Goal: Navigation & Orientation: Find specific page/section

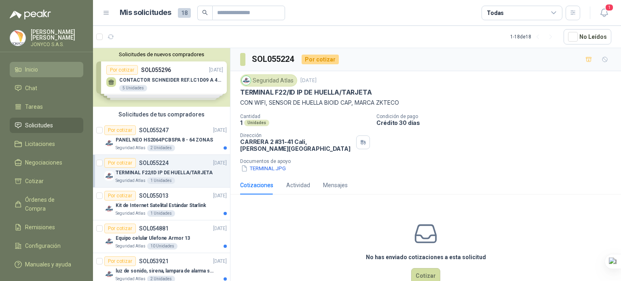
click at [35, 65] on span "Inicio" at bounding box center [31, 69] width 13 height 9
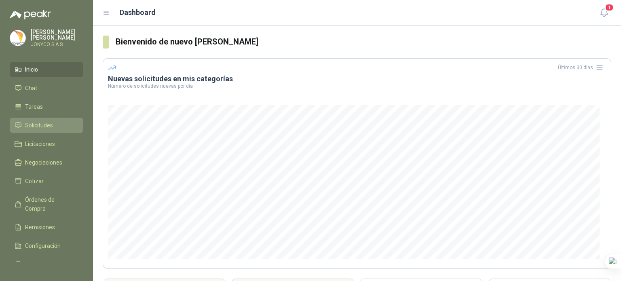
click at [51, 127] on span "Solicitudes" at bounding box center [39, 125] width 28 height 9
